Goal: Task Accomplishment & Management: Complete application form

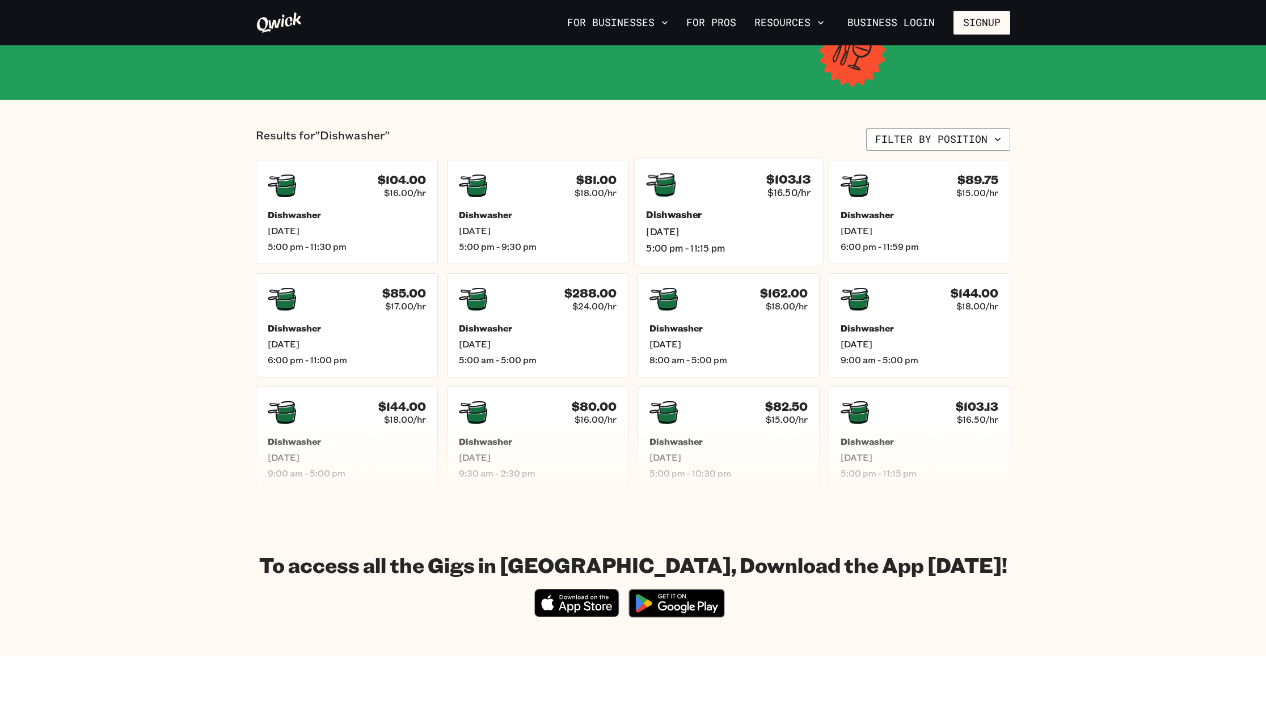
scroll to position [204, 0]
click at [558, 312] on div "$288.00 $24.00/hr Dishwasher [DATE] 5:00 am - 5:00 pm" at bounding box center [537, 325] width 189 height 108
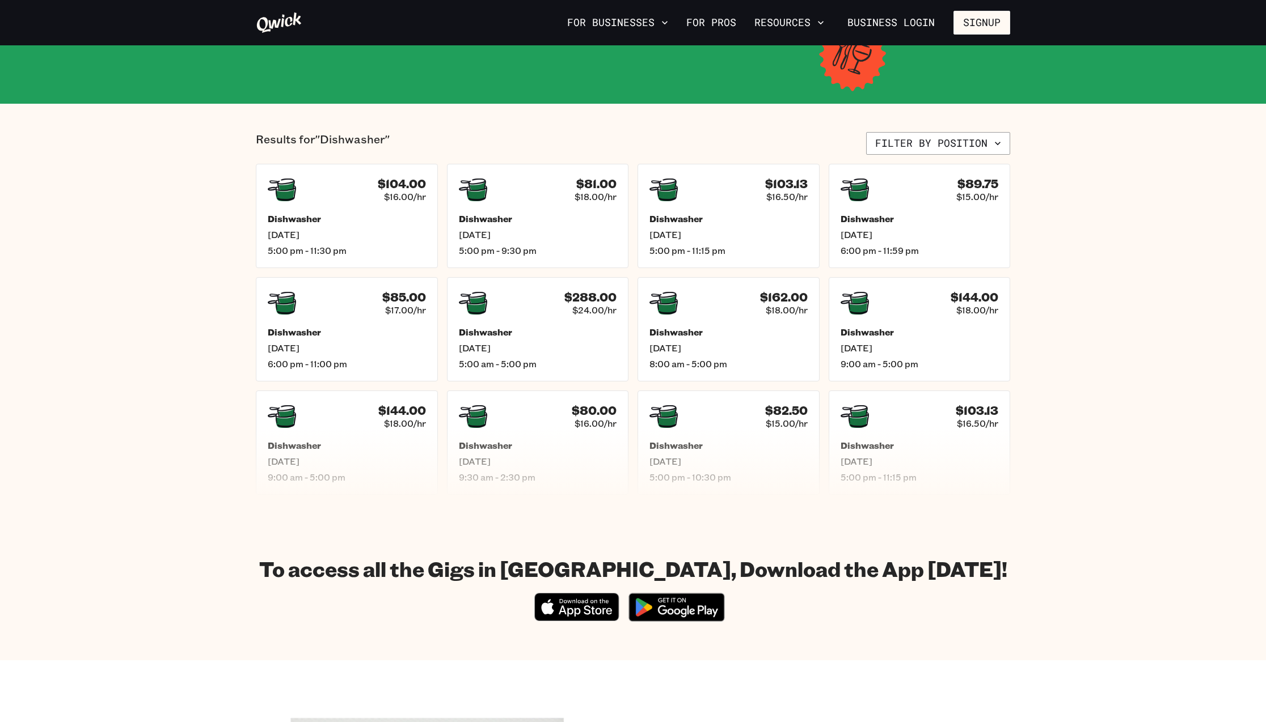
scroll to position [187, 0]
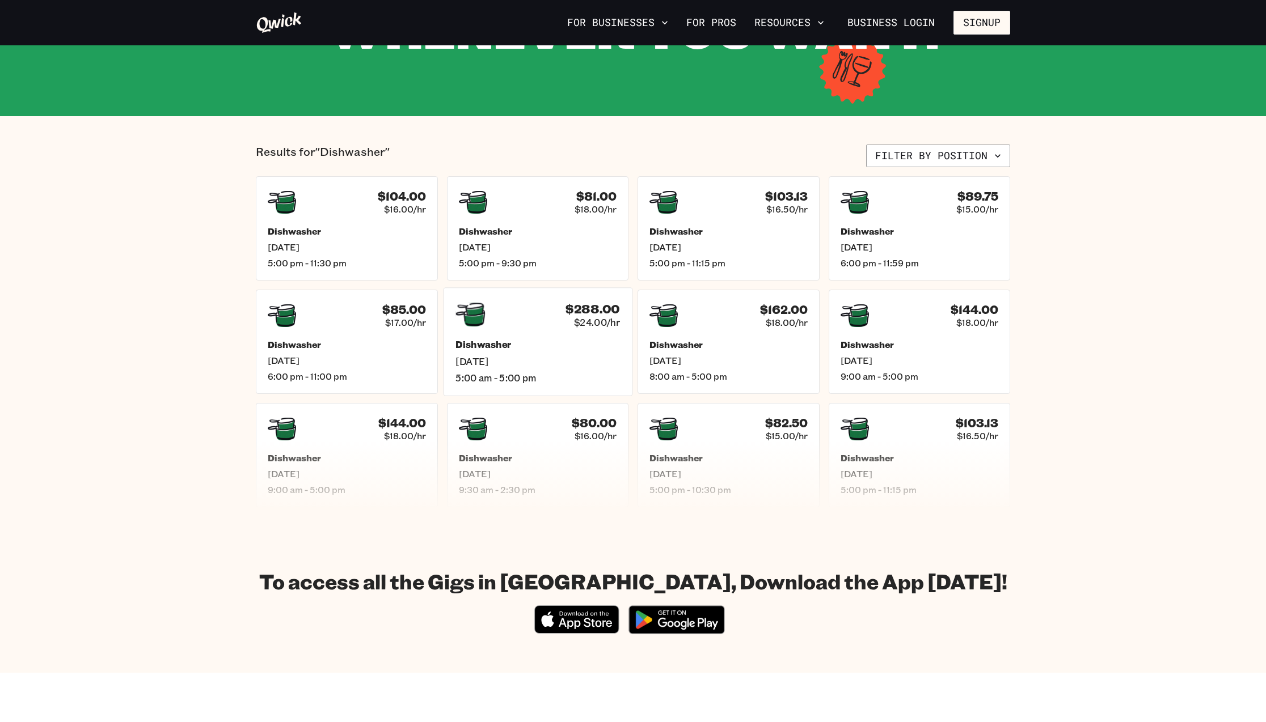
click at [581, 314] on h4 "$288.00" at bounding box center [592, 309] width 54 height 15
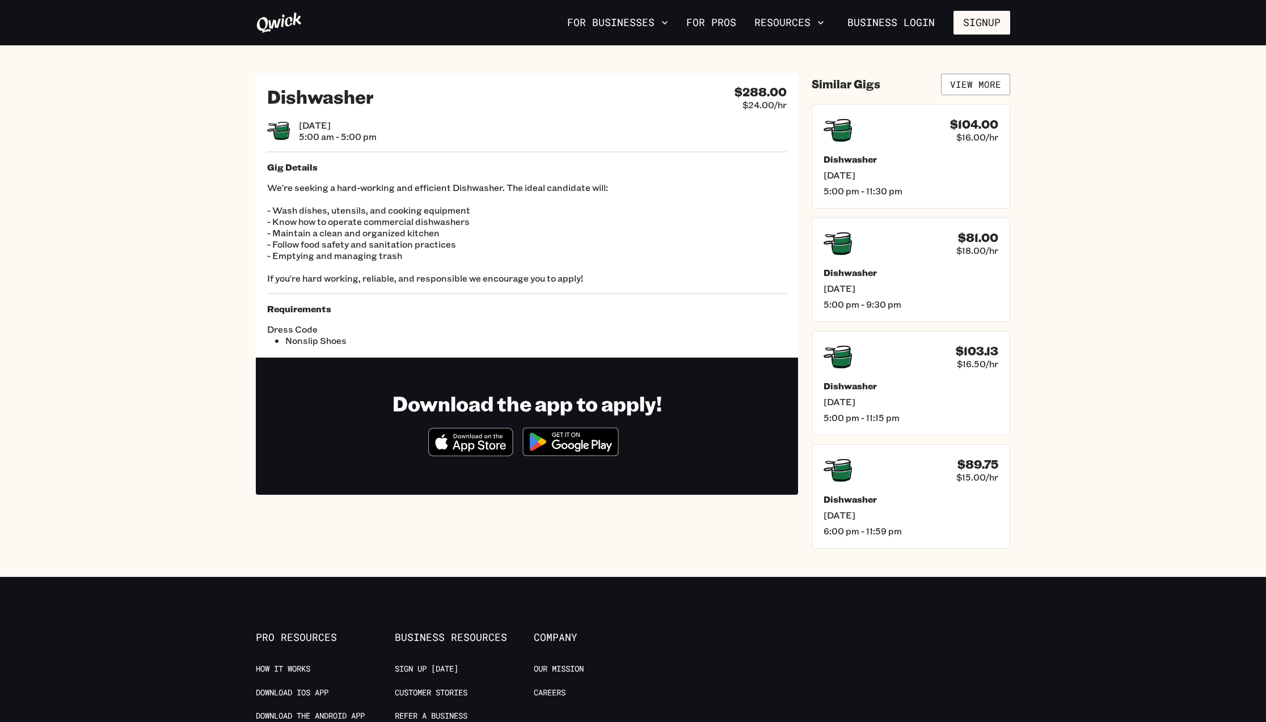
click at [504, 286] on div "Dishwasher $288.00 $24.00/hr [DATE] 5:00 am - 5:00 pm Gig Details We're seeking…" at bounding box center [527, 216] width 542 height 284
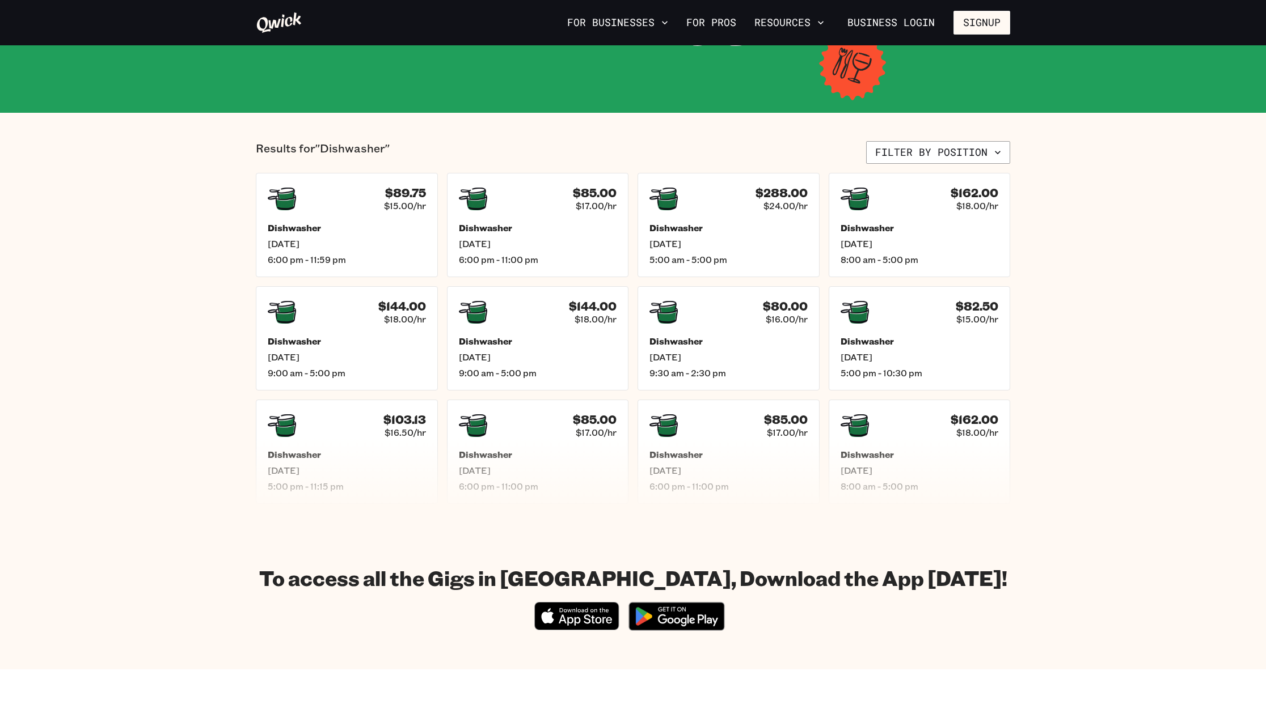
scroll to position [192, 0]
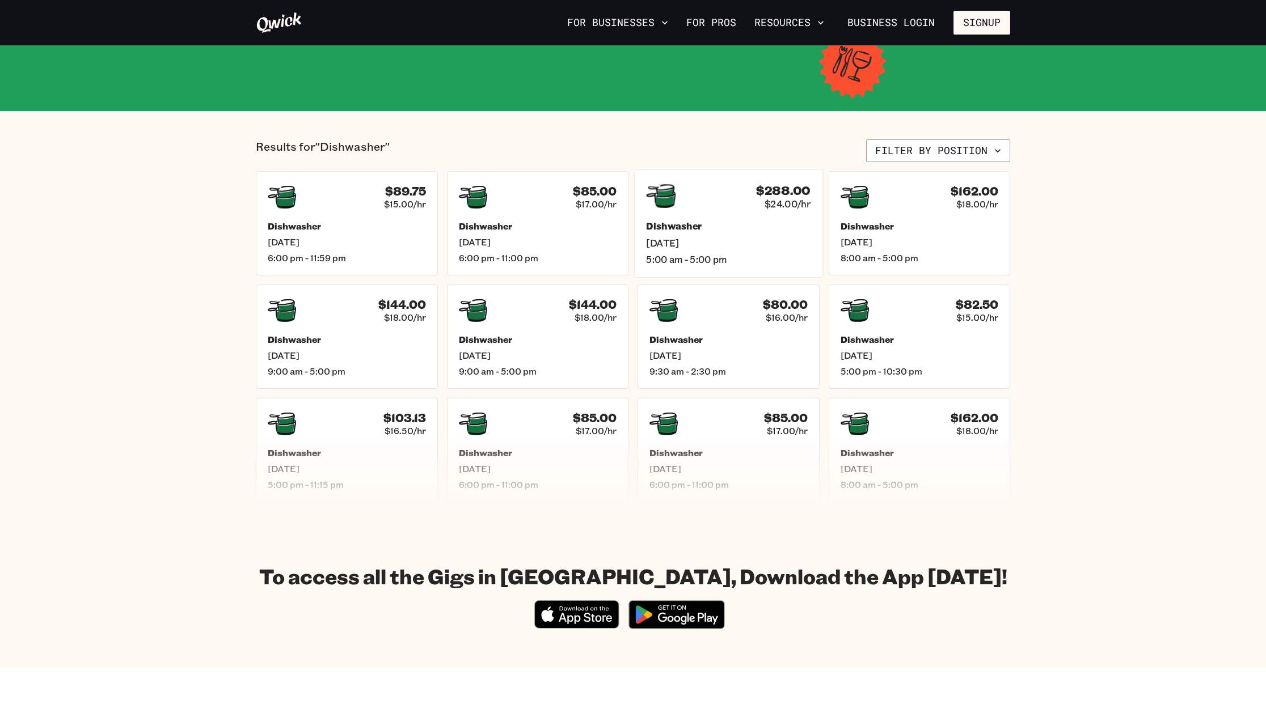
click at [736, 258] on span "5:00 am - 5:00 pm" at bounding box center [728, 259] width 164 height 12
